Goal: Transaction & Acquisition: Purchase product/service

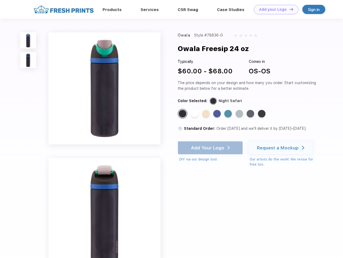
click at [274, 9] on link "Add your Logo Design Tool" at bounding box center [276, 9] width 44 height 9
click at [0, 0] on div "Design Tool" at bounding box center [0, 0] width 0 height 0
click at [289, 9] on link "Add your Logo Design Tool" at bounding box center [276, 9] width 44 height 9
click at [28, 40] on img at bounding box center [28, 41] width 16 height 16
click at [28, 60] on img at bounding box center [28, 60] width 16 height 16
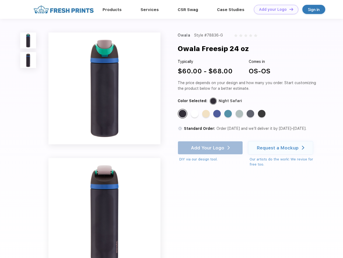
click at [183, 114] on div "Standard Color" at bounding box center [183, 114] width 8 height 8
click at [195, 114] on div "Standard Color" at bounding box center [195, 114] width 8 height 8
click at [206, 114] on div "Standard Color" at bounding box center [206, 114] width 8 height 8
click at [217, 114] on div "Standard Color" at bounding box center [217, 114] width 8 height 8
click at [228, 114] on div "Standard Color" at bounding box center [228, 114] width 8 height 8
